Goal: Find specific page/section: Find specific page/section

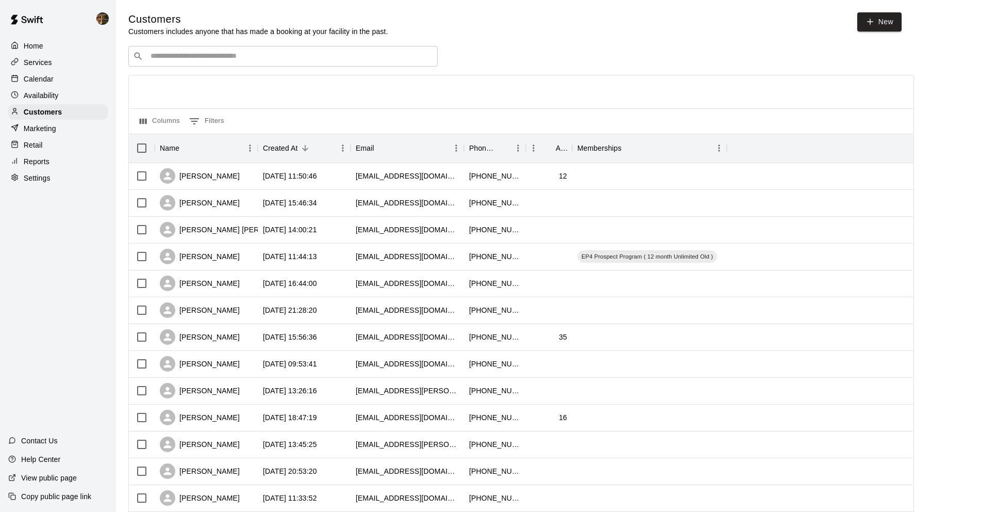
click at [191, 51] on div "​ ​" at bounding box center [282, 56] width 309 height 21
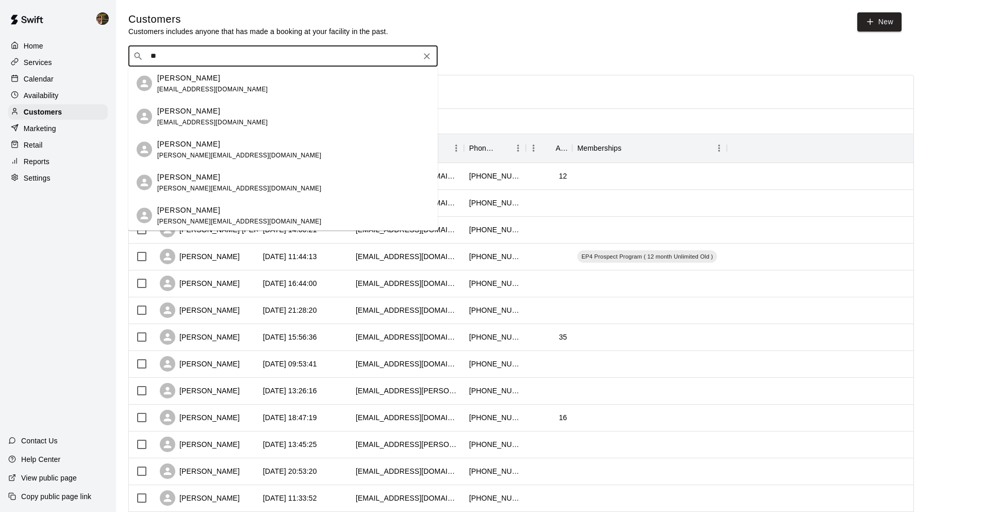
type input "*"
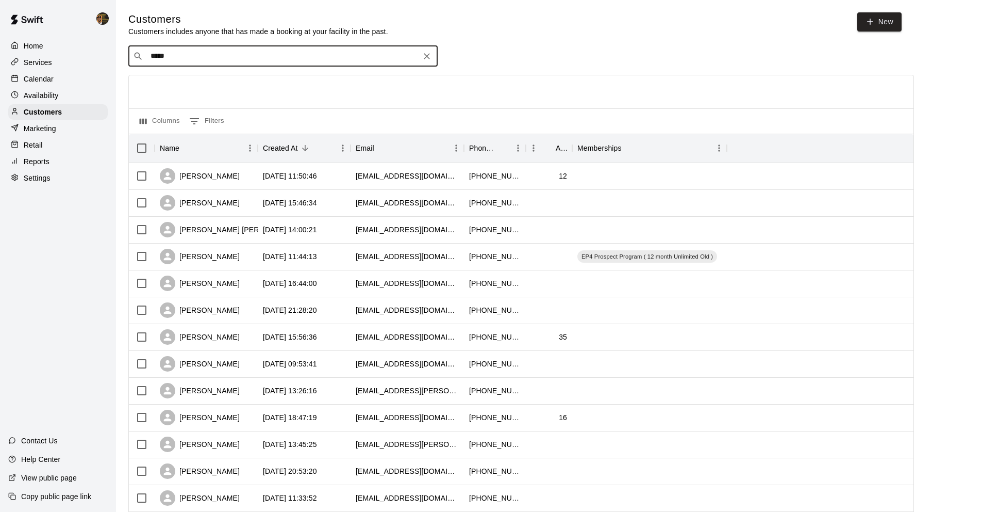
type input "****"
click at [201, 74] on p "[PERSON_NAME]" at bounding box center [188, 77] width 63 height 11
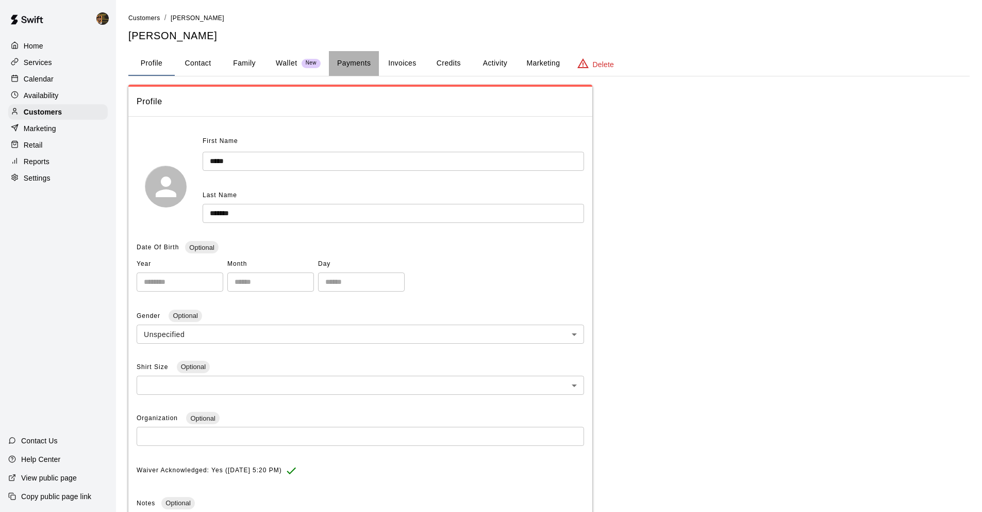
click at [357, 62] on button "Payments" at bounding box center [354, 63] width 50 height 25
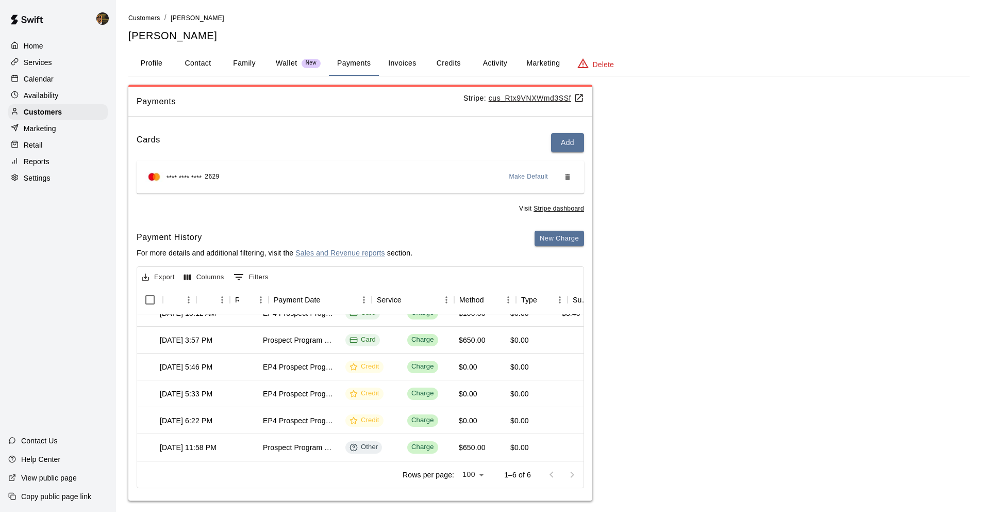
scroll to position [30, 0]
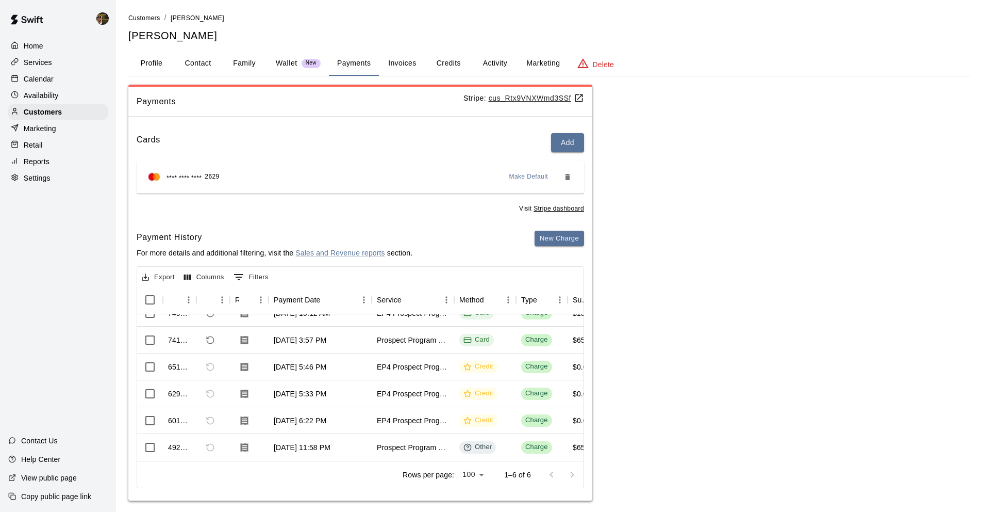
click at [525, 100] on u "cus_Rtx9VNXWmd3SSf" at bounding box center [536, 98] width 95 height 8
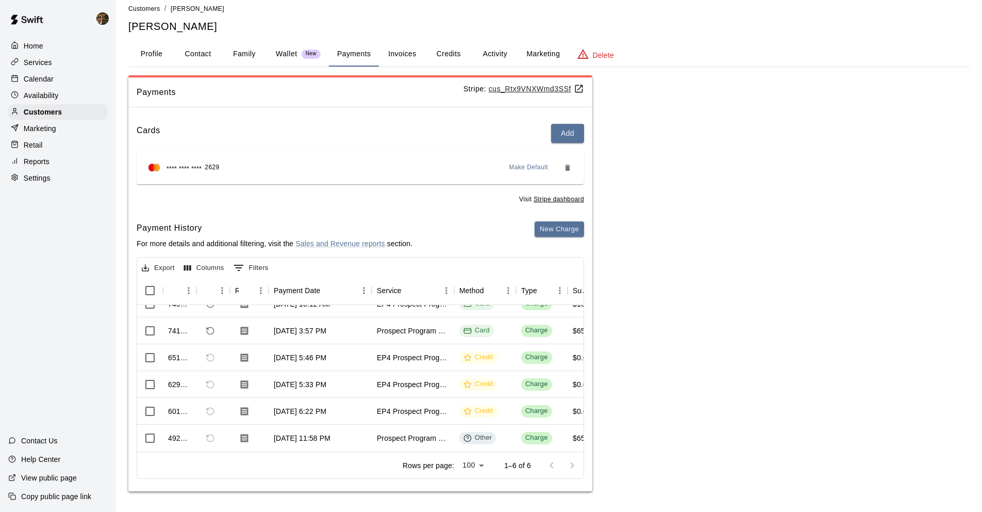
click at [528, 85] on u "cus_Rtx9VNXWmd3SSf" at bounding box center [536, 89] width 95 height 8
